Goal: Check status: Check status

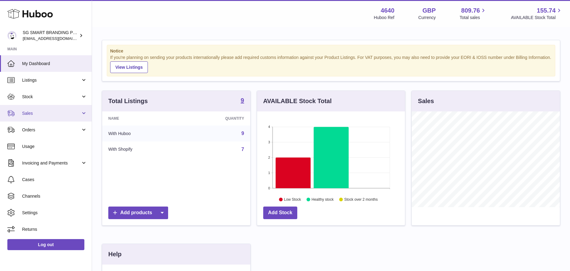
scroll to position [96, 148]
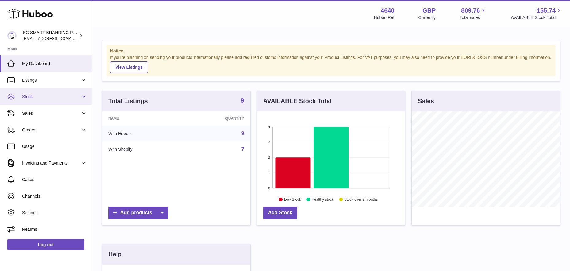
click at [39, 99] on span "Stock" at bounding box center [51, 97] width 59 height 6
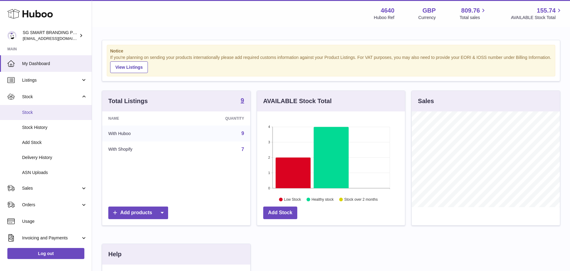
click at [35, 118] on link "Stock" at bounding box center [46, 112] width 92 height 15
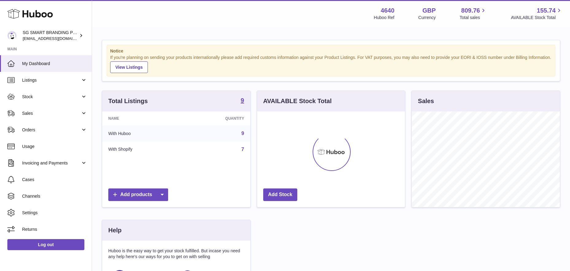
scroll to position [96, 148]
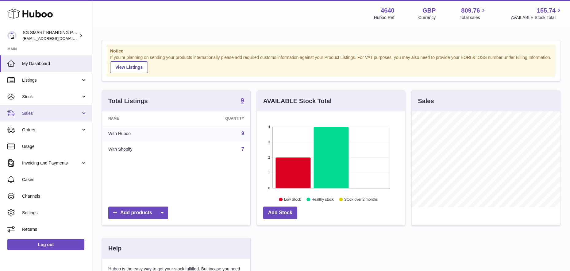
click at [51, 113] on span "Sales" at bounding box center [51, 113] width 59 height 6
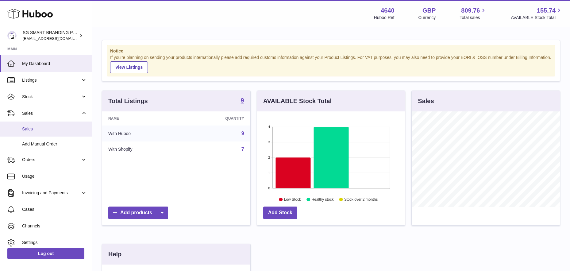
click at [36, 128] on span "Sales" at bounding box center [54, 129] width 65 height 6
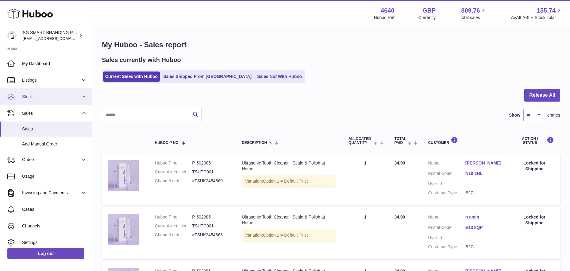
click at [48, 100] on link "Stock" at bounding box center [46, 96] width 92 height 17
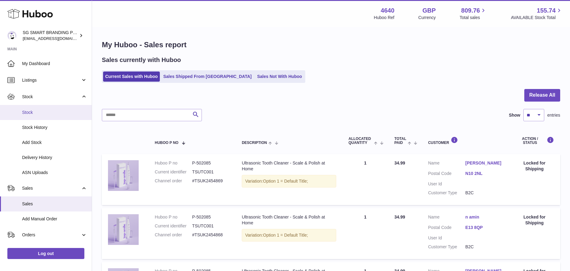
click at [46, 110] on span "Stock" at bounding box center [54, 113] width 65 height 6
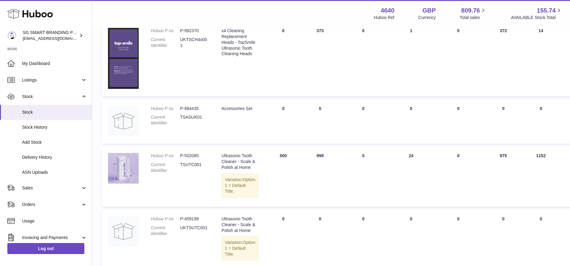
scroll to position [367, 0]
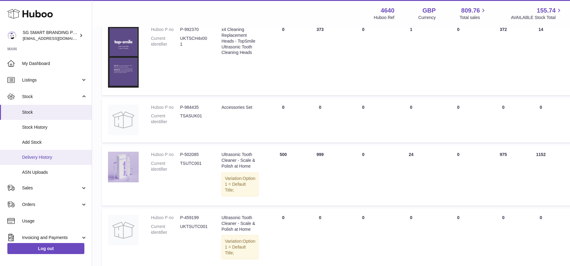
click at [38, 160] on span "Delivery History" at bounding box center [54, 158] width 65 height 6
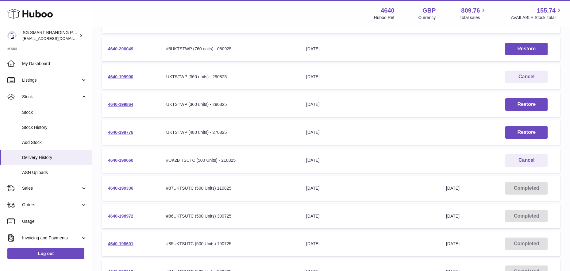
scroll to position [116, 0]
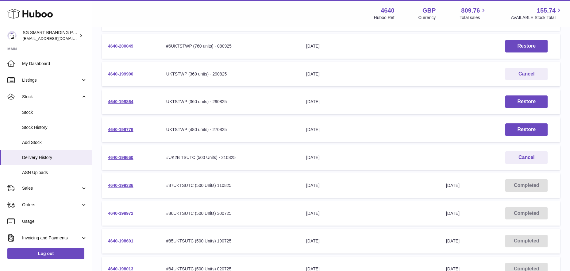
click at [125, 214] on link "4640-198972" at bounding box center [120, 213] width 25 height 5
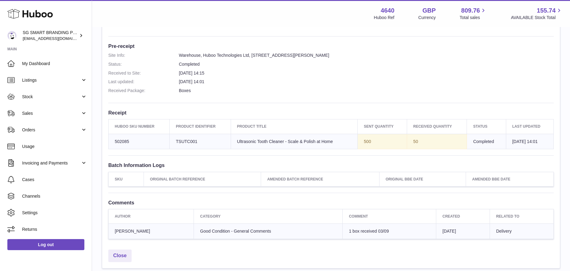
scroll to position [148, 0]
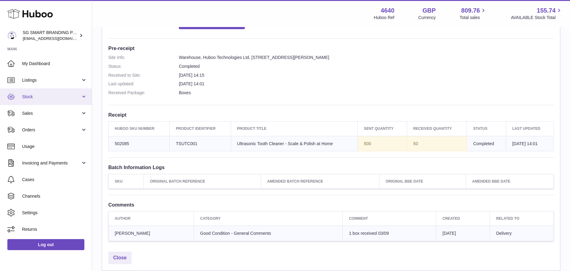
click at [45, 99] on span "Stock" at bounding box center [51, 97] width 59 height 6
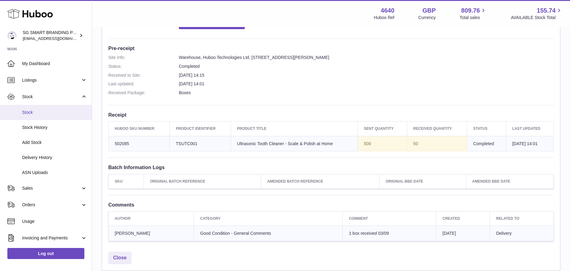
click at [39, 111] on span "Stock" at bounding box center [54, 113] width 65 height 6
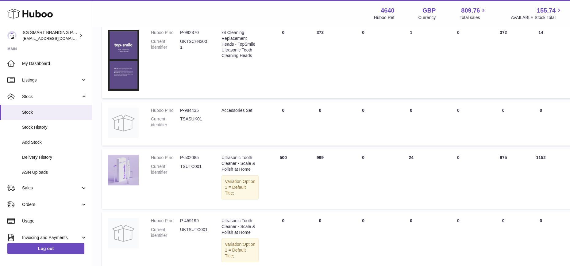
scroll to position [367, 0]
